Goal: Information Seeking & Learning: Compare options

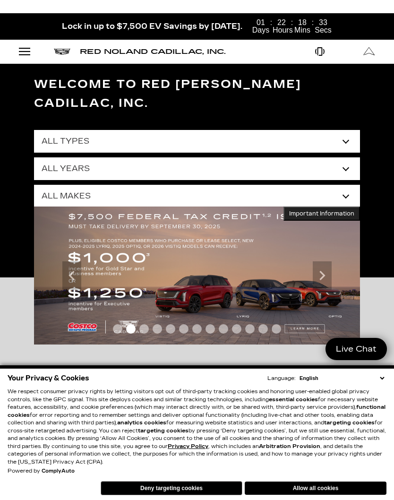
click at [183, 495] on button "Deny targeting cookies" at bounding box center [172, 488] width 142 height 14
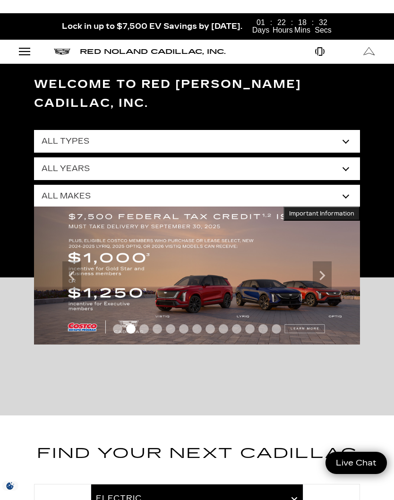
click at [174, 484] on div at bounding box center [197, 498] width 326 height 28
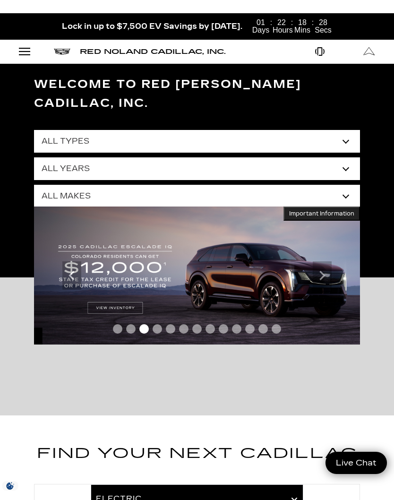
click at [20, 48] on div "Open Menu Modal" at bounding box center [25, 51] width 16 height 11
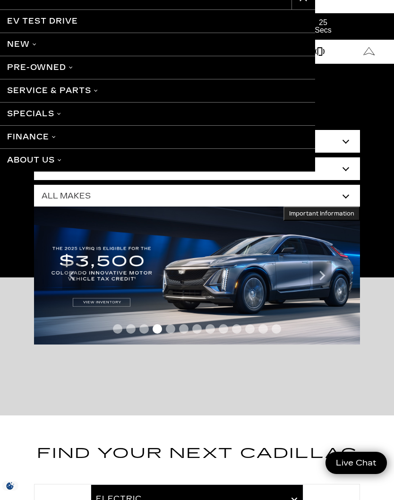
click at [58, 69] on link "Pre-Owned" at bounding box center [157, 67] width 315 height 23
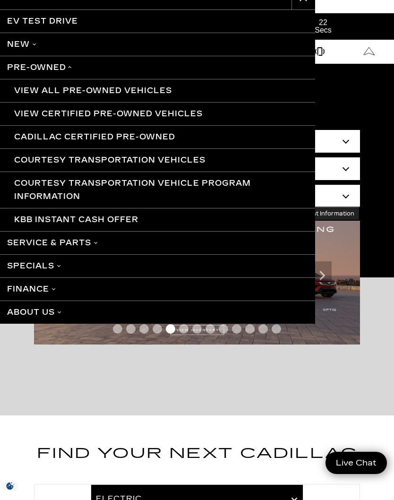
click at [150, 93] on link "View All Pre-Owned Vehicles" at bounding box center [157, 90] width 315 height 23
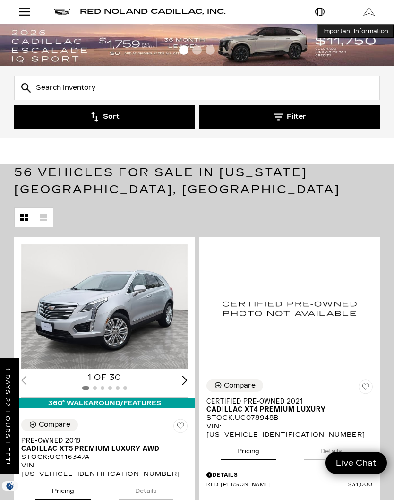
click at [291, 128] on button "Filter" at bounding box center [289, 117] width 181 height 24
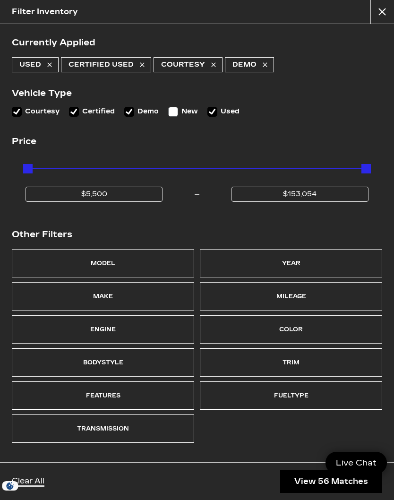
click at [304, 296] on div "Mileage" at bounding box center [292, 296] width 30 height 13
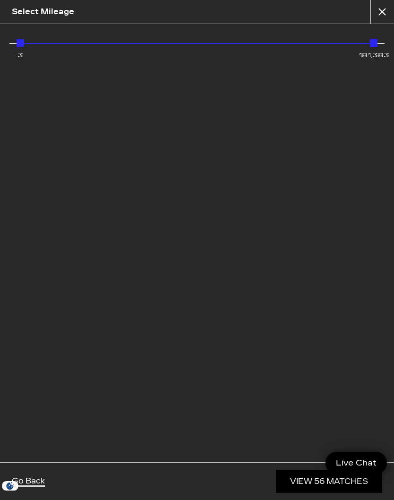
click at [154, 47] on div "3 181,383" at bounding box center [197, 45] width 361 height 19
click at [101, 47] on div "72,555 181,383" at bounding box center [197, 45] width 361 height 19
click at [18, 42] on div "36,279 181,383" at bounding box center [197, 45] width 361 height 19
click at [19, 39] on div "3" at bounding box center [21, 43] width 8 height 8
click at [10, 45] on div "3 181,383" at bounding box center [197, 243] width 394 height 438
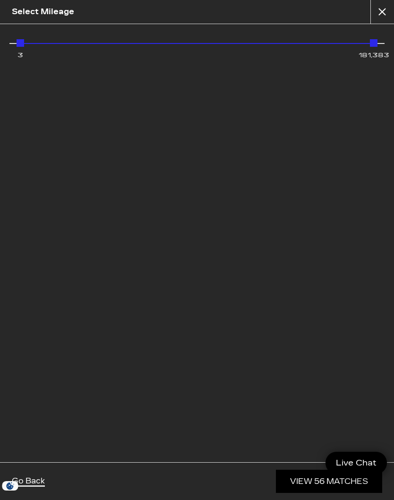
click at [12, 43] on div "3 181,383" at bounding box center [197, 48] width 371 height 24
click at [19, 44] on div "3" at bounding box center [21, 43] width 8 height 8
click at [315, 485] on link "View 39 Matches" at bounding box center [329, 481] width 106 height 23
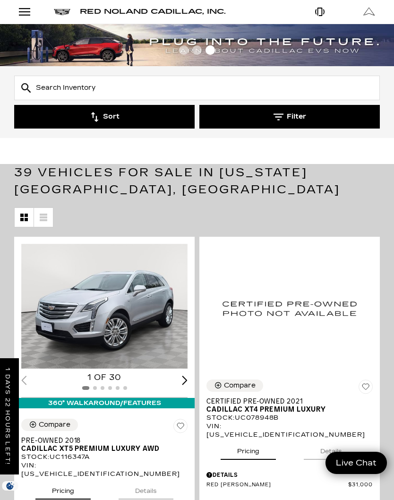
click at [311, 471] on div "Details" at bounding box center [290, 475] width 166 height 9
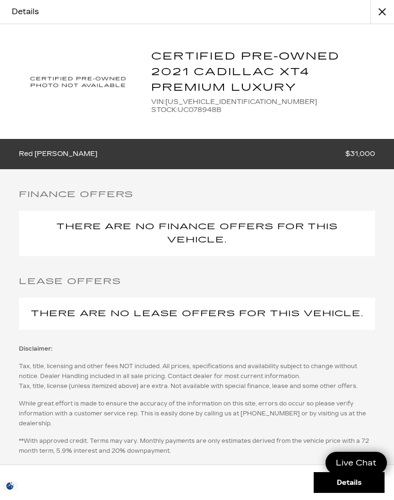
click at [378, 12] on button "close" at bounding box center [383, 12] width 24 height 24
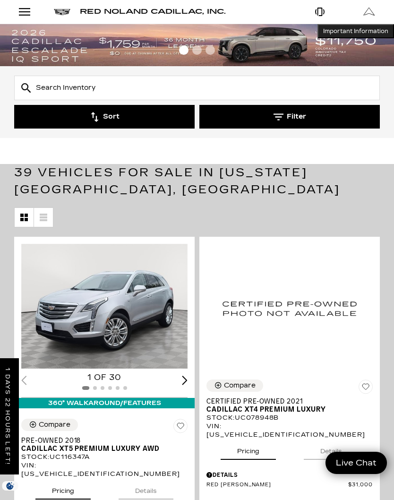
click at [381, 12] on link "Open Get Directions Modal" at bounding box center [369, 12] width 49 height 24
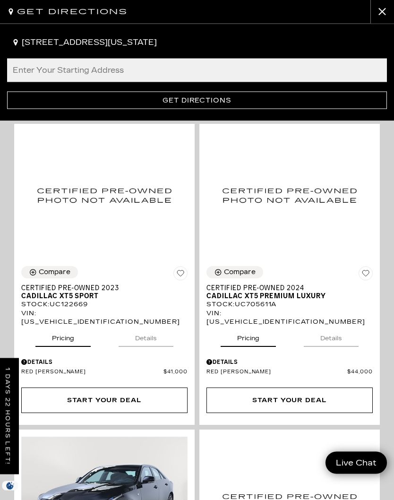
scroll to position [920, 0]
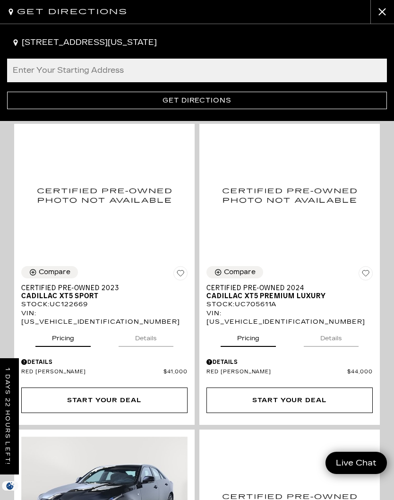
click at [290, 289] on div "Get Directions 990 Motor City Drive, Colorado Springs, CO, 80905 Enter Your Sta…" at bounding box center [197, 250] width 394 height 500
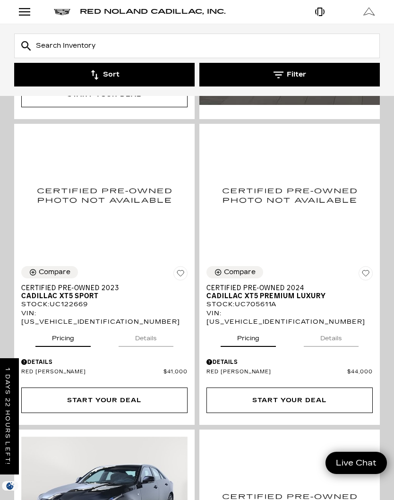
click at [283, 292] on span "Cadillac XT5 Premium Luxury" at bounding box center [286, 296] width 159 height 8
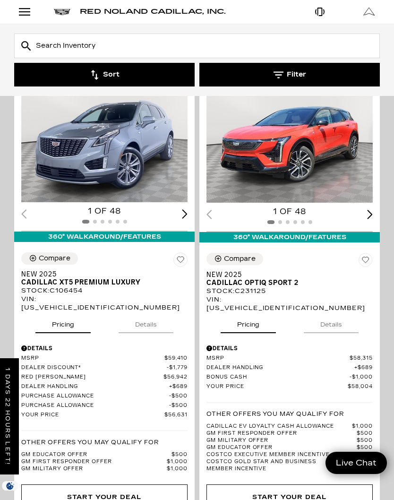
scroll to position [2169, 0]
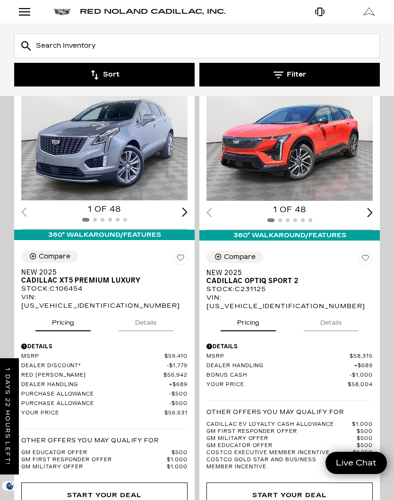
click at [99, 277] on span "Cadillac XT5 Premium Luxury" at bounding box center [100, 281] width 159 height 8
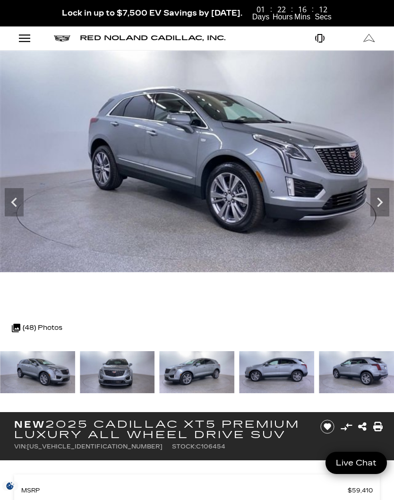
click at [373, 204] on icon "Next" at bounding box center [380, 202] width 19 height 19
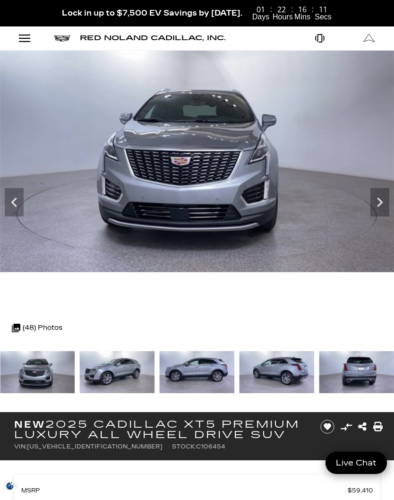
click at [376, 204] on icon "Next" at bounding box center [380, 202] width 19 height 19
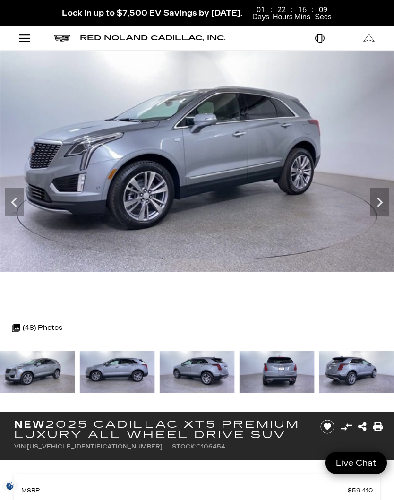
click at [380, 203] on icon "Next" at bounding box center [380, 202] width 19 height 19
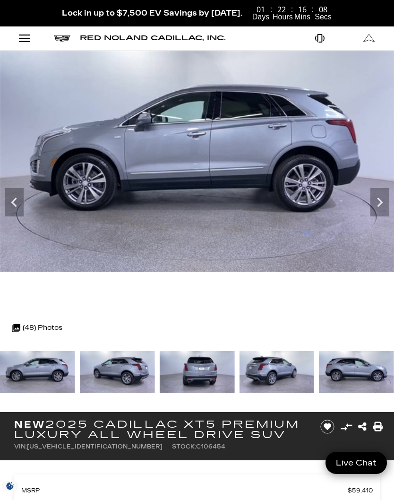
click at [382, 209] on icon "Next" at bounding box center [380, 202] width 19 height 19
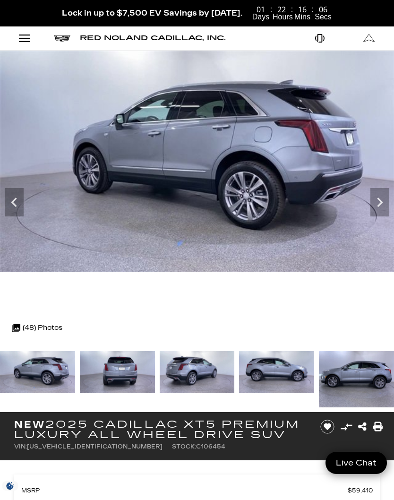
click at [382, 202] on icon "Next" at bounding box center [380, 202] width 6 height 9
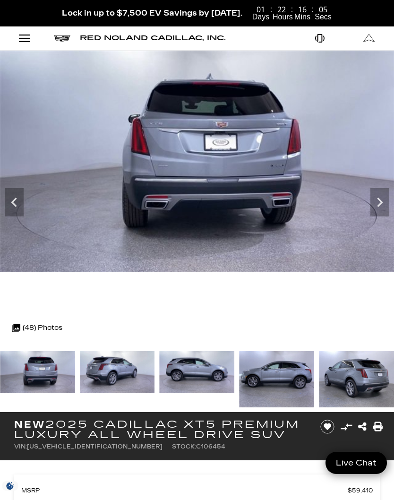
click at [379, 199] on icon "Next" at bounding box center [380, 202] width 6 height 9
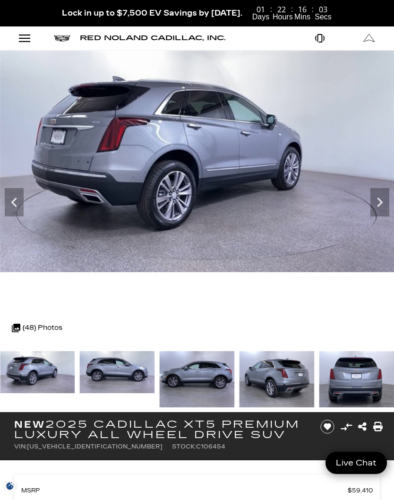
click at [377, 202] on icon "Next" at bounding box center [380, 202] width 19 height 19
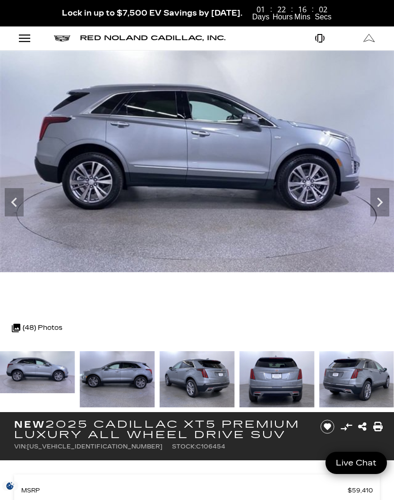
click at [377, 202] on icon "Next" at bounding box center [380, 202] width 19 height 19
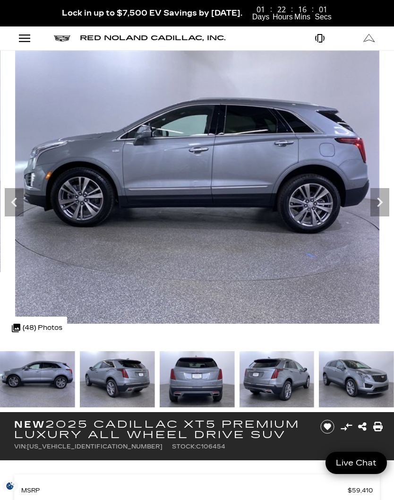
click at [381, 201] on icon "Next" at bounding box center [380, 202] width 6 height 9
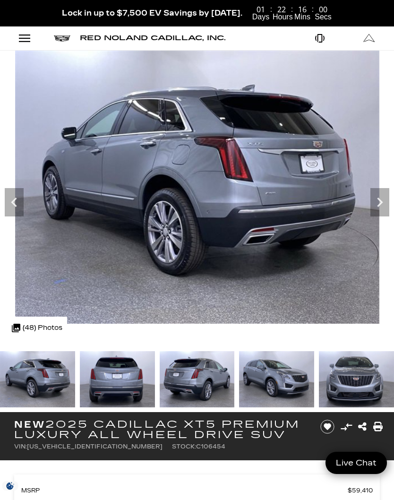
click at [381, 197] on icon "Next" at bounding box center [380, 202] width 19 height 19
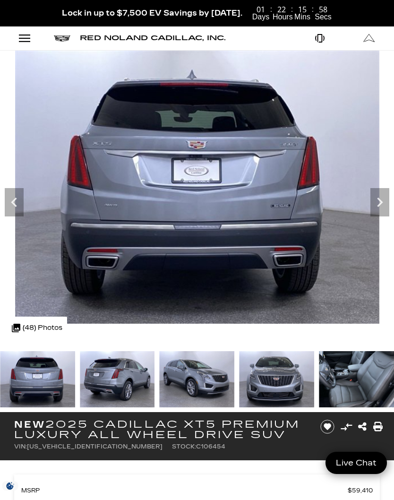
click at [382, 198] on icon "Next" at bounding box center [380, 202] width 19 height 19
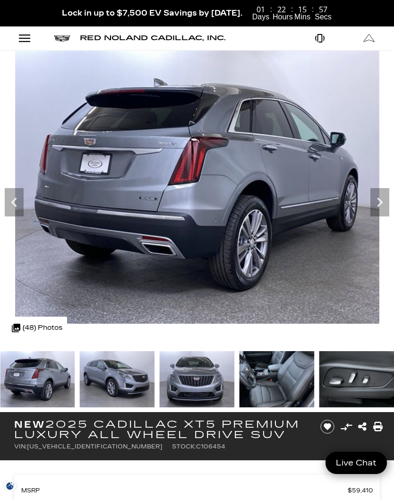
click at [381, 199] on icon "Next" at bounding box center [380, 202] width 19 height 19
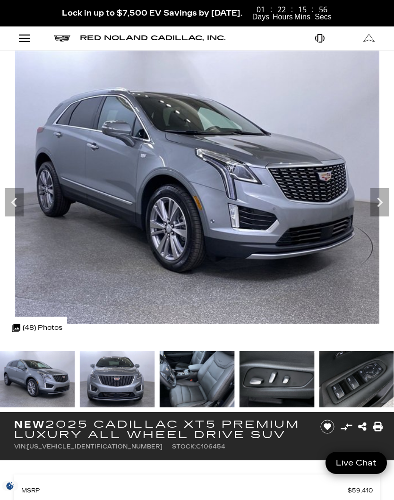
click at [380, 202] on icon "Next" at bounding box center [380, 202] width 19 height 19
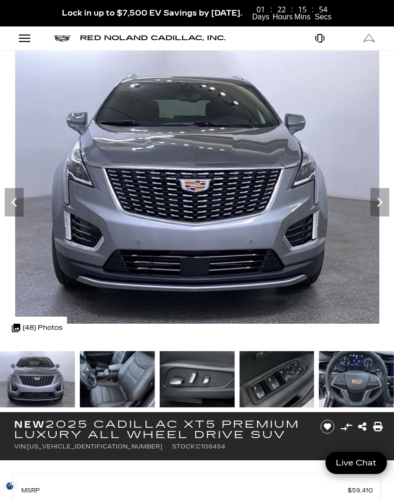
click at [380, 201] on icon "Next" at bounding box center [380, 202] width 6 height 9
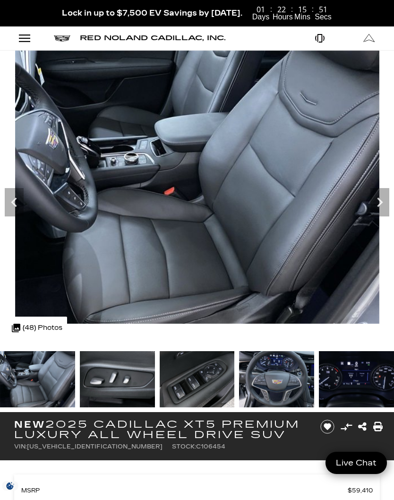
click at [379, 205] on icon "Next" at bounding box center [380, 202] width 6 height 9
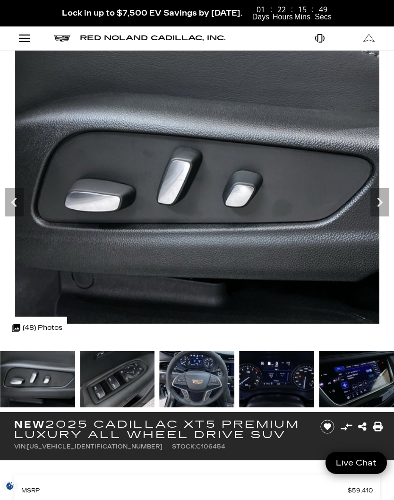
click at [379, 200] on icon "Next" at bounding box center [380, 202] width 6 height 9
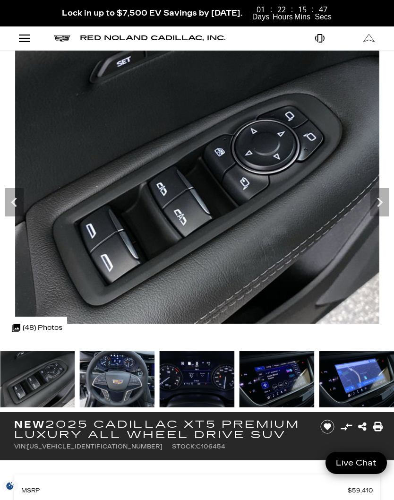
click at [380, 205] on icon "Next" at bounding box center [380, 202] width 6 height 9
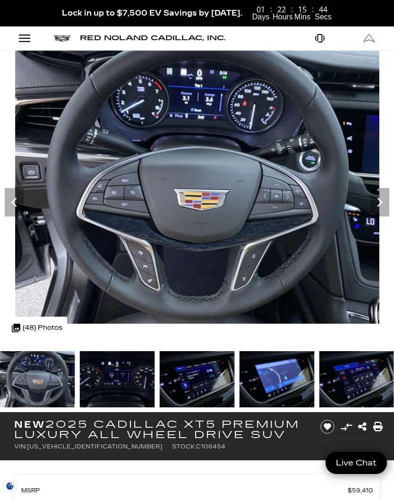
click at [383, 206] on icon "Next" at bounding box center [380, 202] width 19 height 19
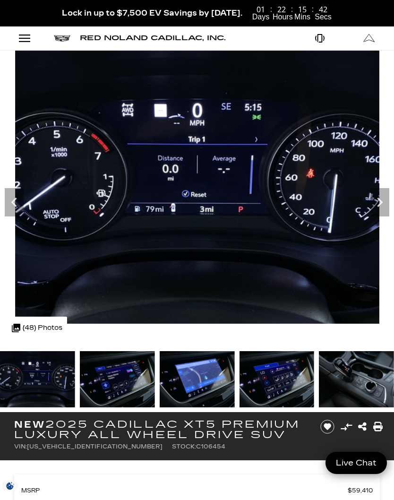
click at [377, 199] on icon "Next" at bounding box center [380, 202] width 19 height 19
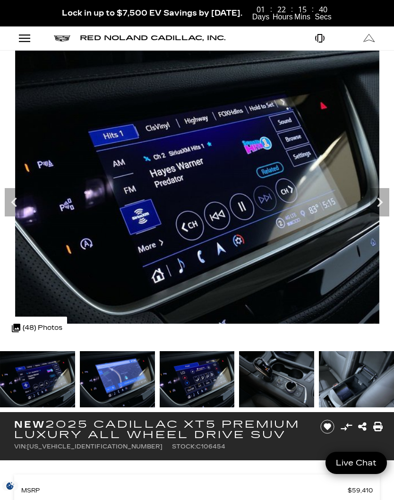
click at [377, 195] on icon "Next" at bounding box center [380, 202] width 19 height 19
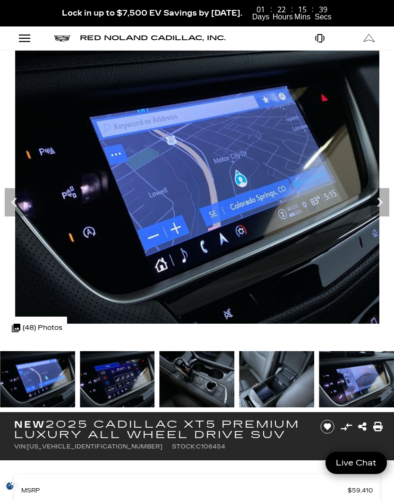
click at [371, 197] on icon "Next" at bounding box center [380, 202] width 19 height 19
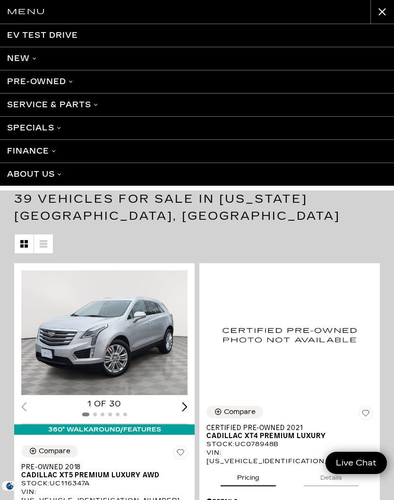
click at [39, 66] on link "New" at bounding box center [197, 58] width 394 height 23
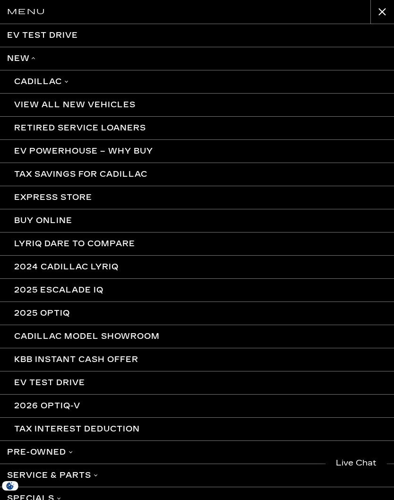
click at [72, 84] on link "Cadillac" at bounding box center [197, 81] width 394 height 23
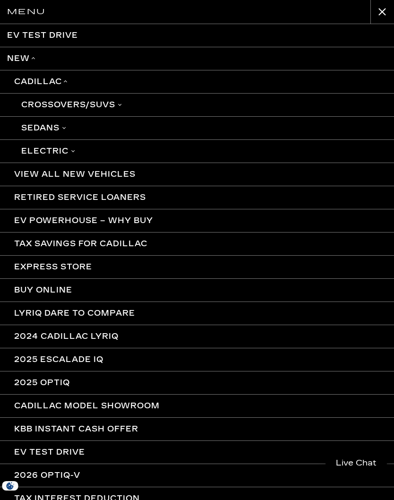
click at [117, 108] on link "Crossovers/SUVs" at bounding box center [197, 104] width 394 height 23
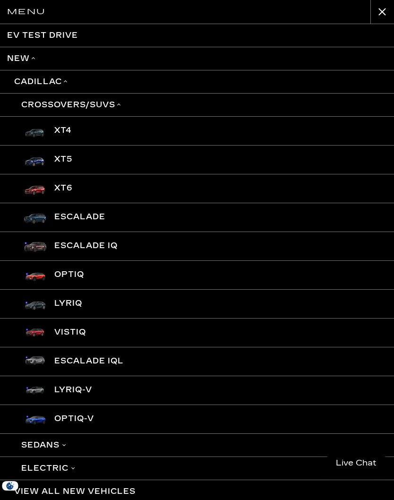
click at [67, 183] on link "XT6" at bounding box center [197, 188] width 394 height 29
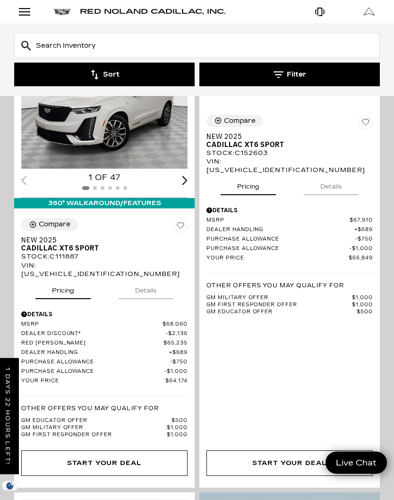
scroll to position [261, 0]
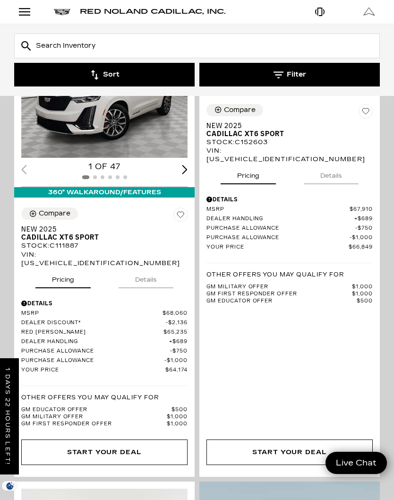
click at [78, 240] on span "Cadillac XT6 Sport" at bounding box center [100, 237] width 159 height 8
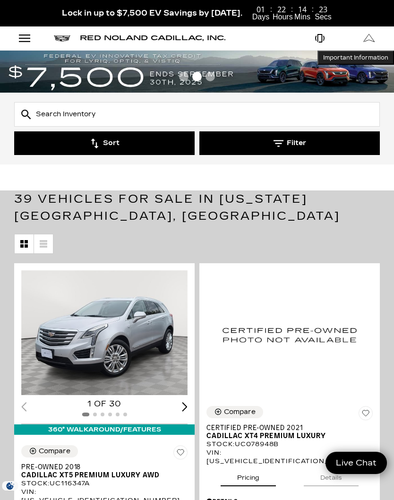
click at [28, 38] on div "Open Menu Modal" at bounding box center [25, 38] width 16 height 11
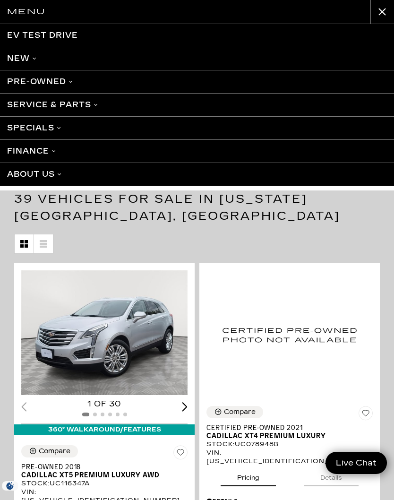
click at [48, 62] on link "New" at bounding box center [197, 58] width 394 height 23
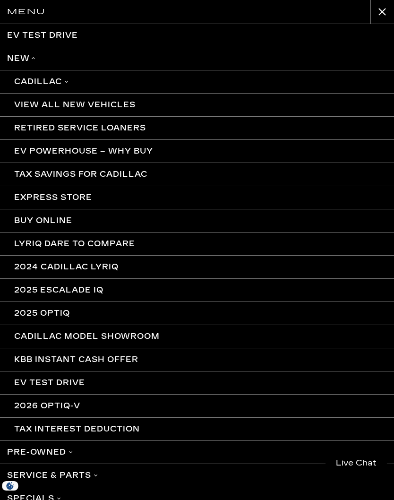
click at [73, 85] on link "Cadillac" at bounding box center [197, 81] width 394 height 23
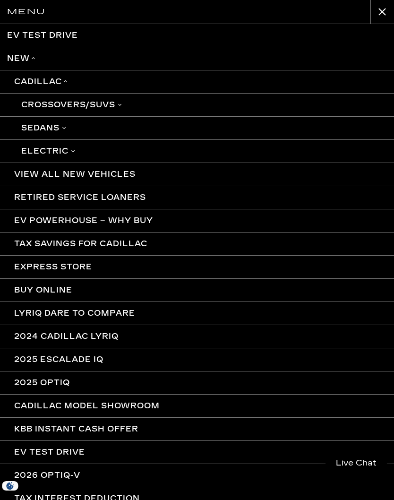
click at [109, 108] on link "Crossovers/SUVs" at bounding box center [197, 104] width 394 height 23
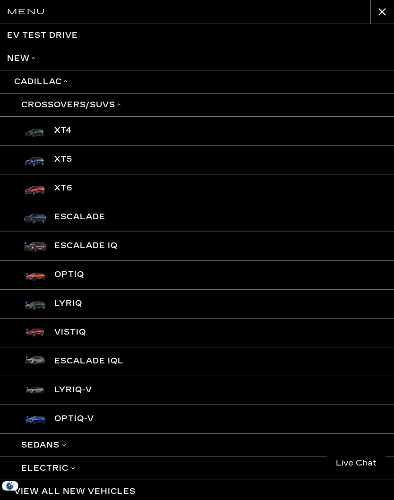
click at [70, 131] on link "XT4" at bounding box center [197, 130] width 394 height 29
